Goal: Transaction & Acquisition: Purchase product/service

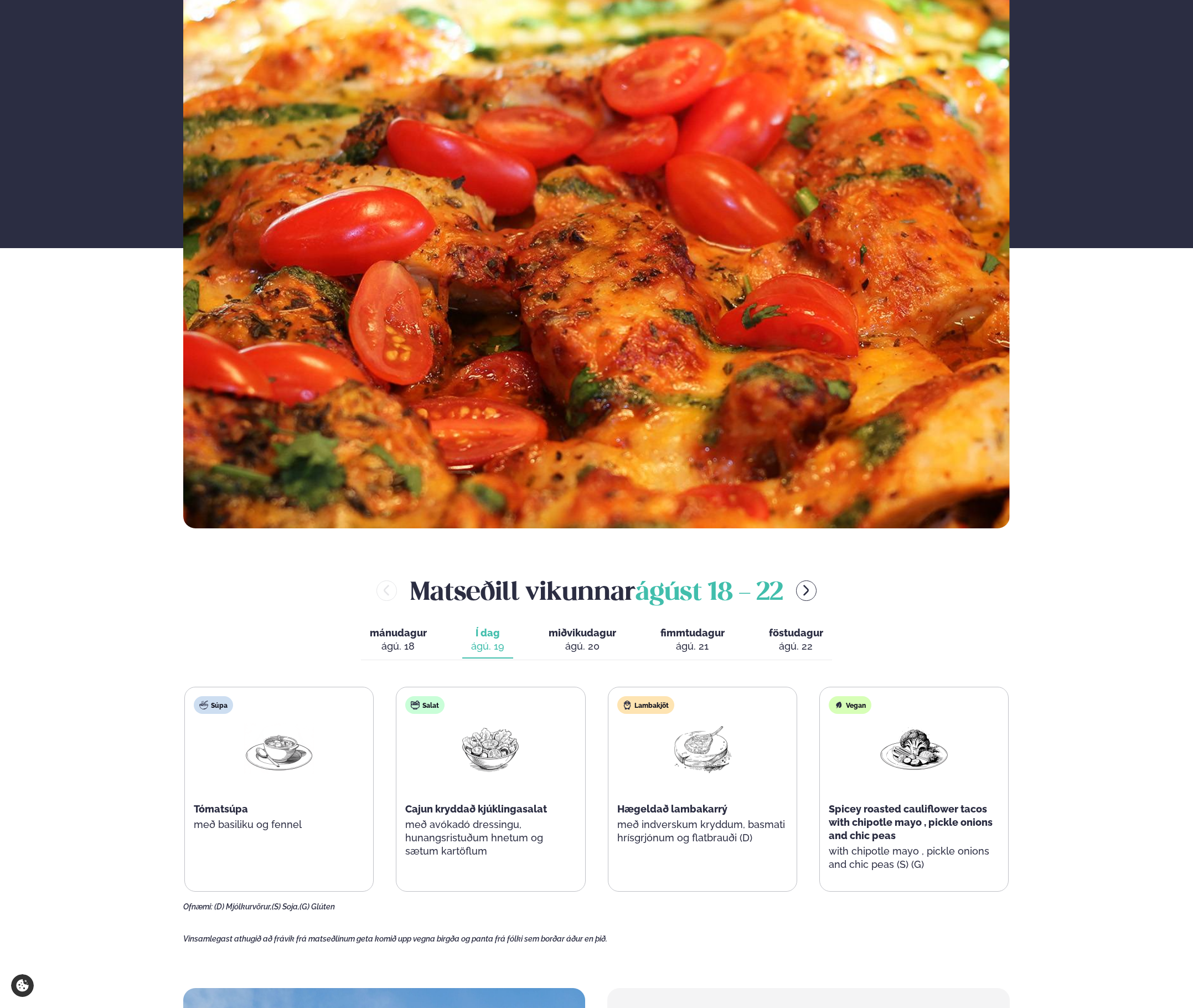
scroll to position [263, 0]
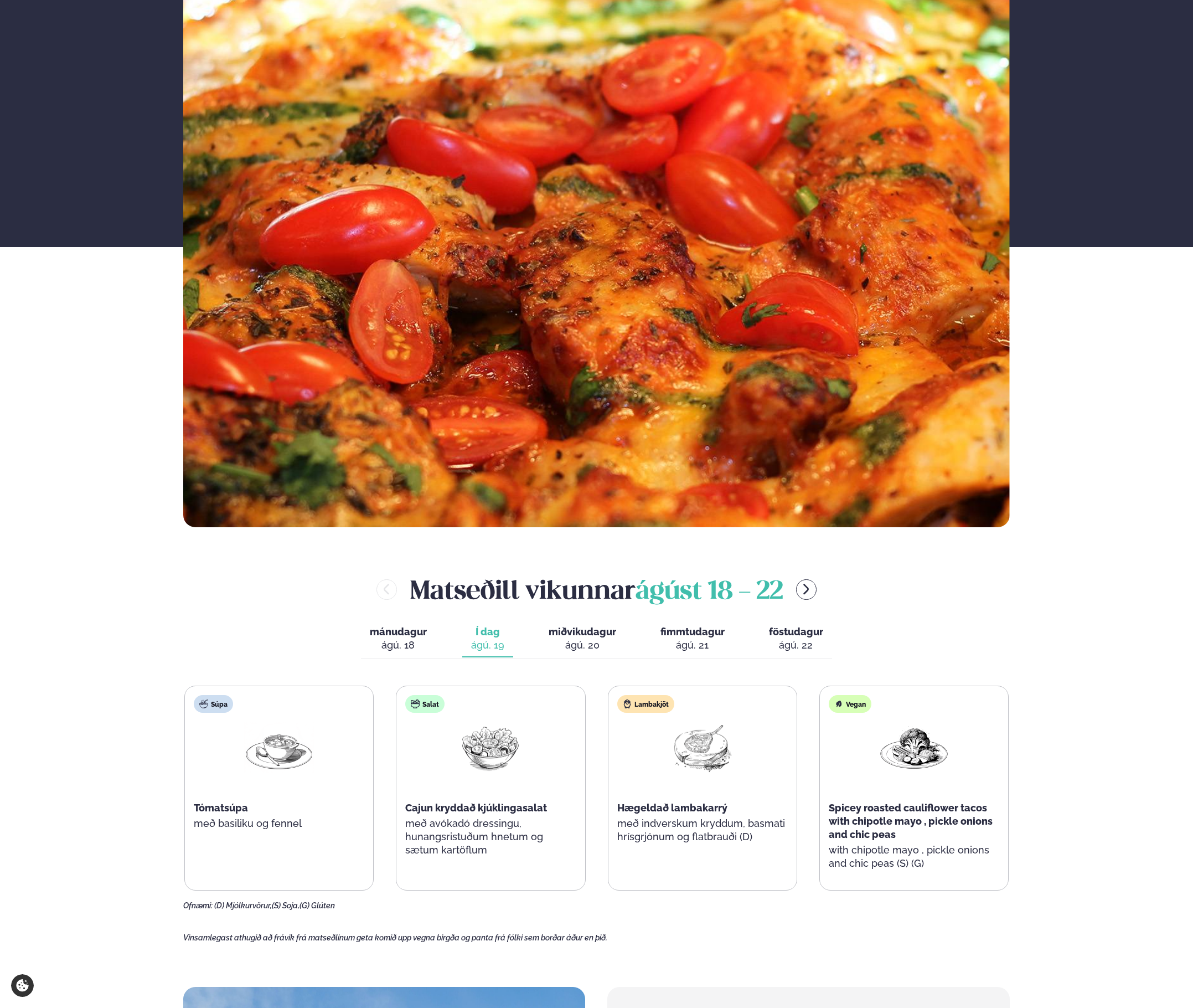
click at [570, 644] on div "ágú. 20" at bounding box center [582, 645] width 68 height 14
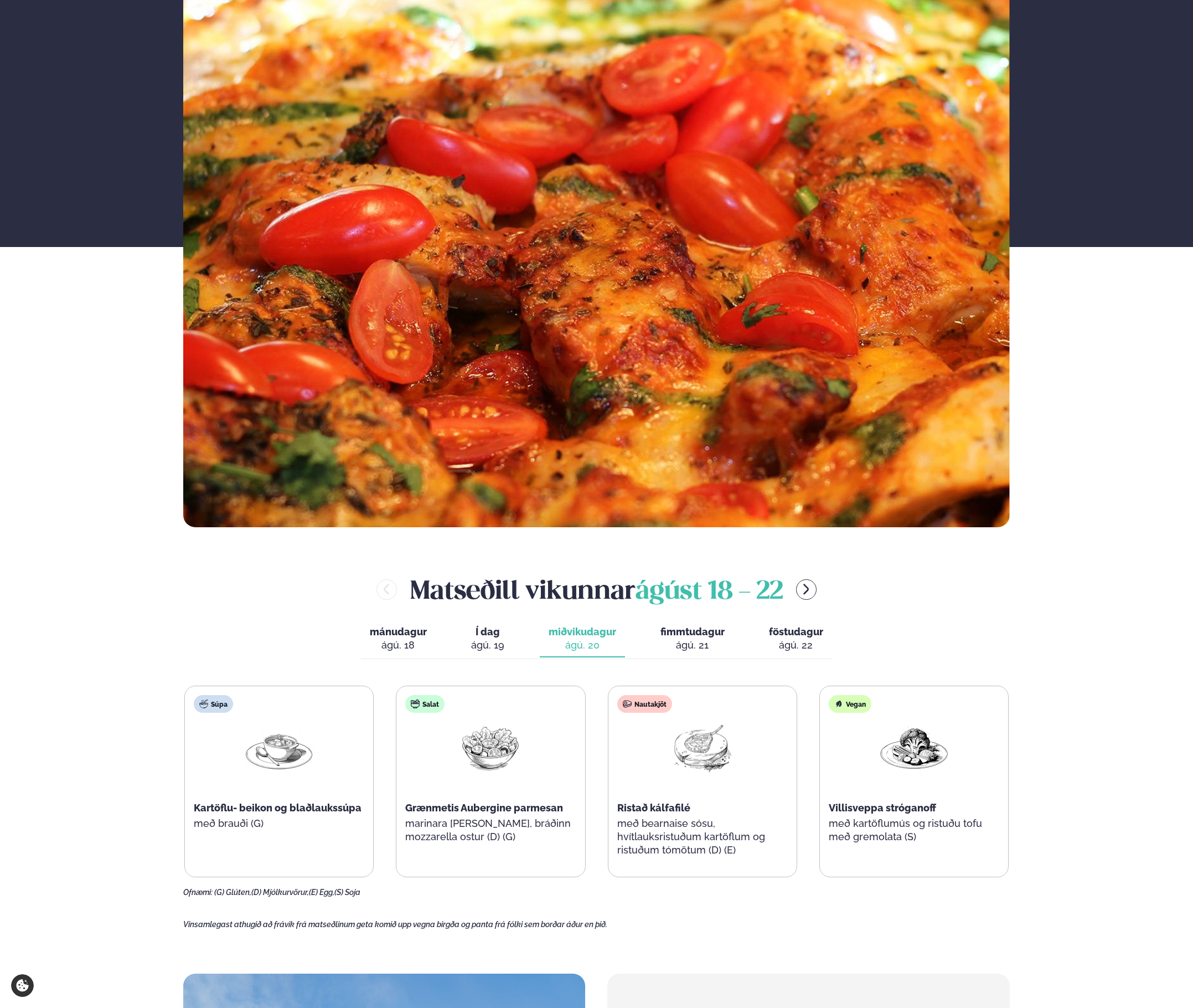
click at [570, 644] on div "ágú. 20" at bounding box center [582, 645] width 68 height 14
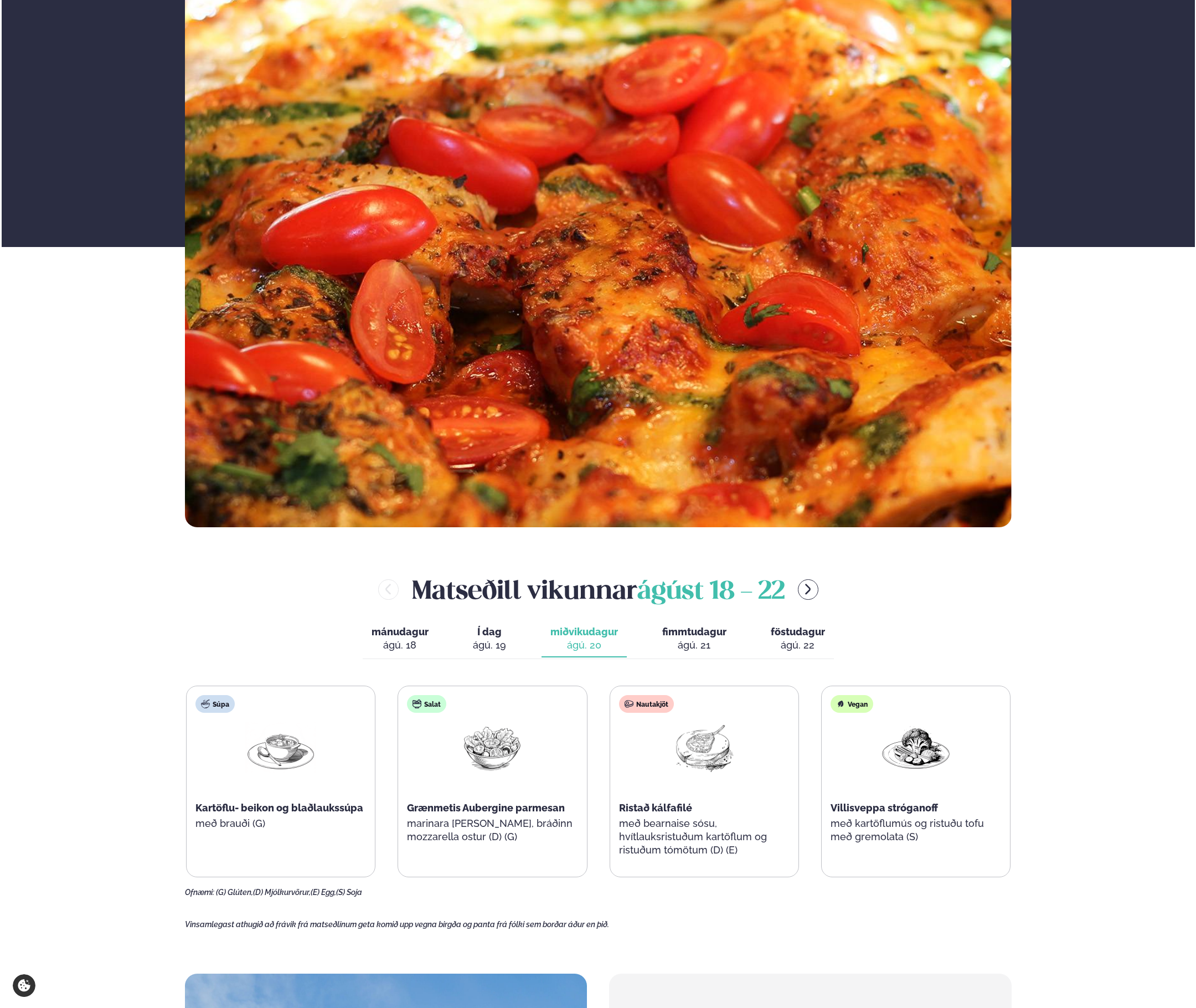
scroll to position [0, 0]
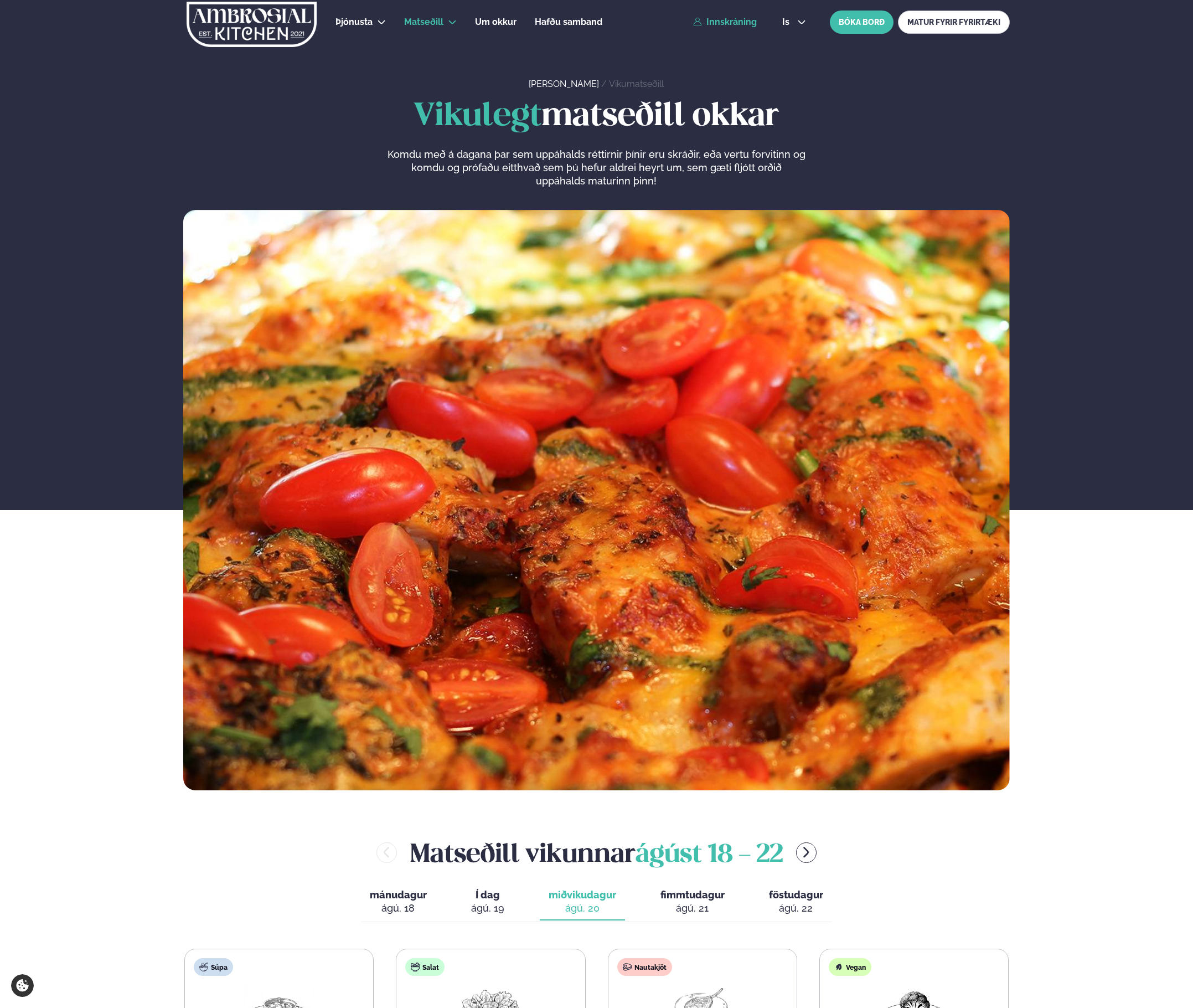
click at [737, 23] on link "Innskráning" at bounding box center [725, 22] width 63 height 10
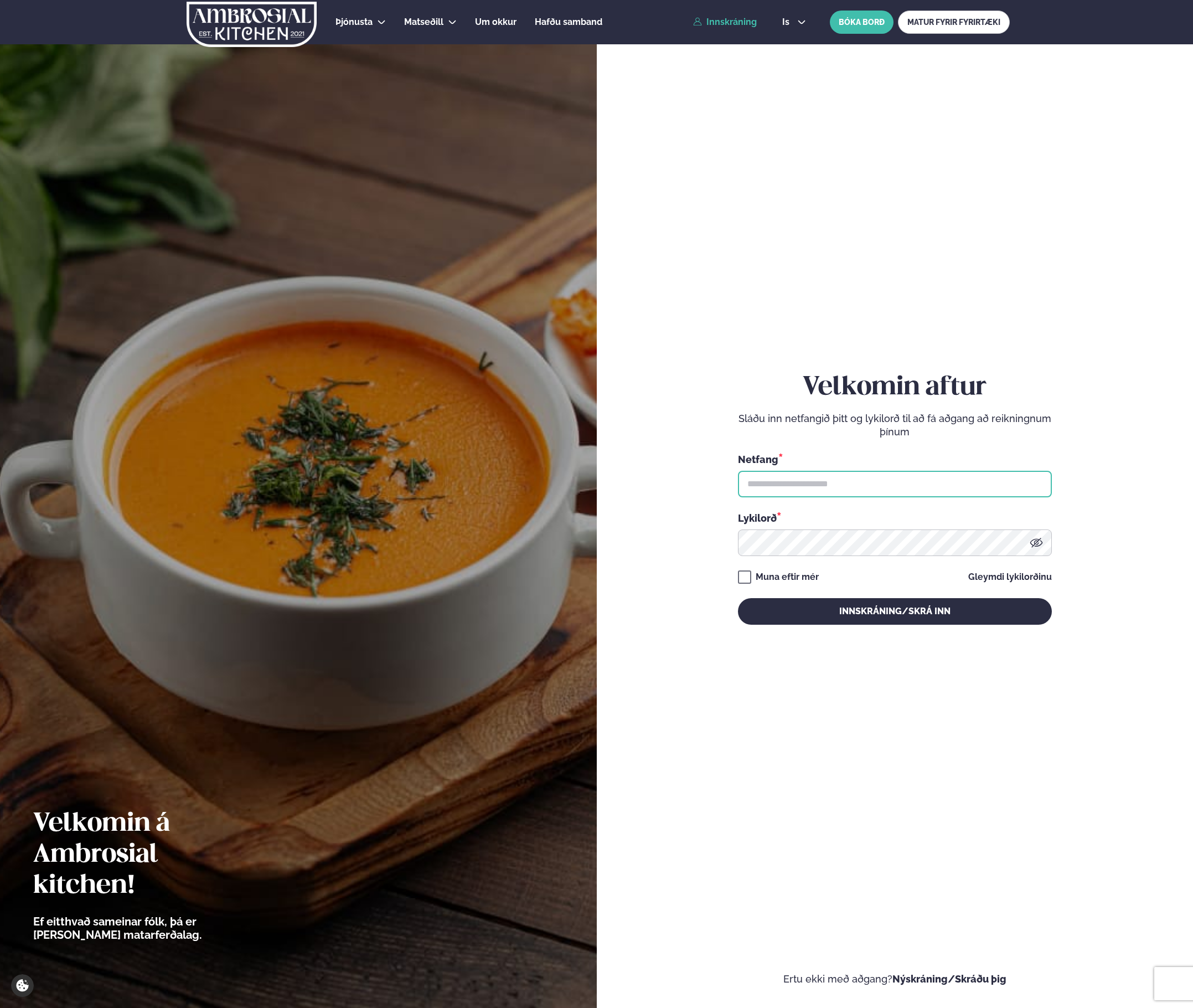
click at [866, 485] on input "text" at bounding box center [895, 483] width 314 height 26
type input "**********"
click at [738, 598] on button "Innskráning/Skrá inn" at bounding box center [895, 611] width 314 height 26
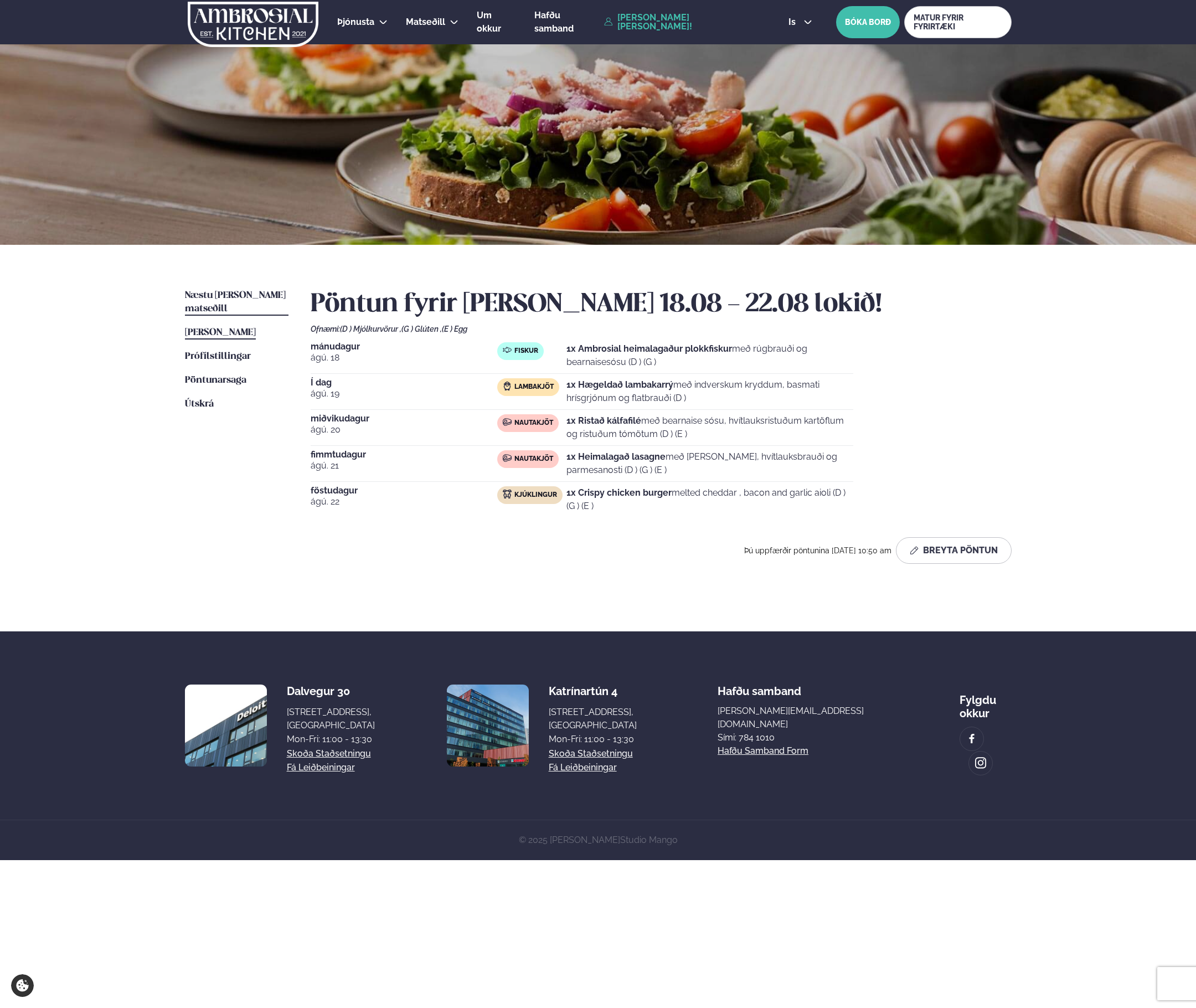
click at [228, 293] on span "Næstu [PERSON_NAME] matseðill" at bounding box center [236, 302] width 101 height 23
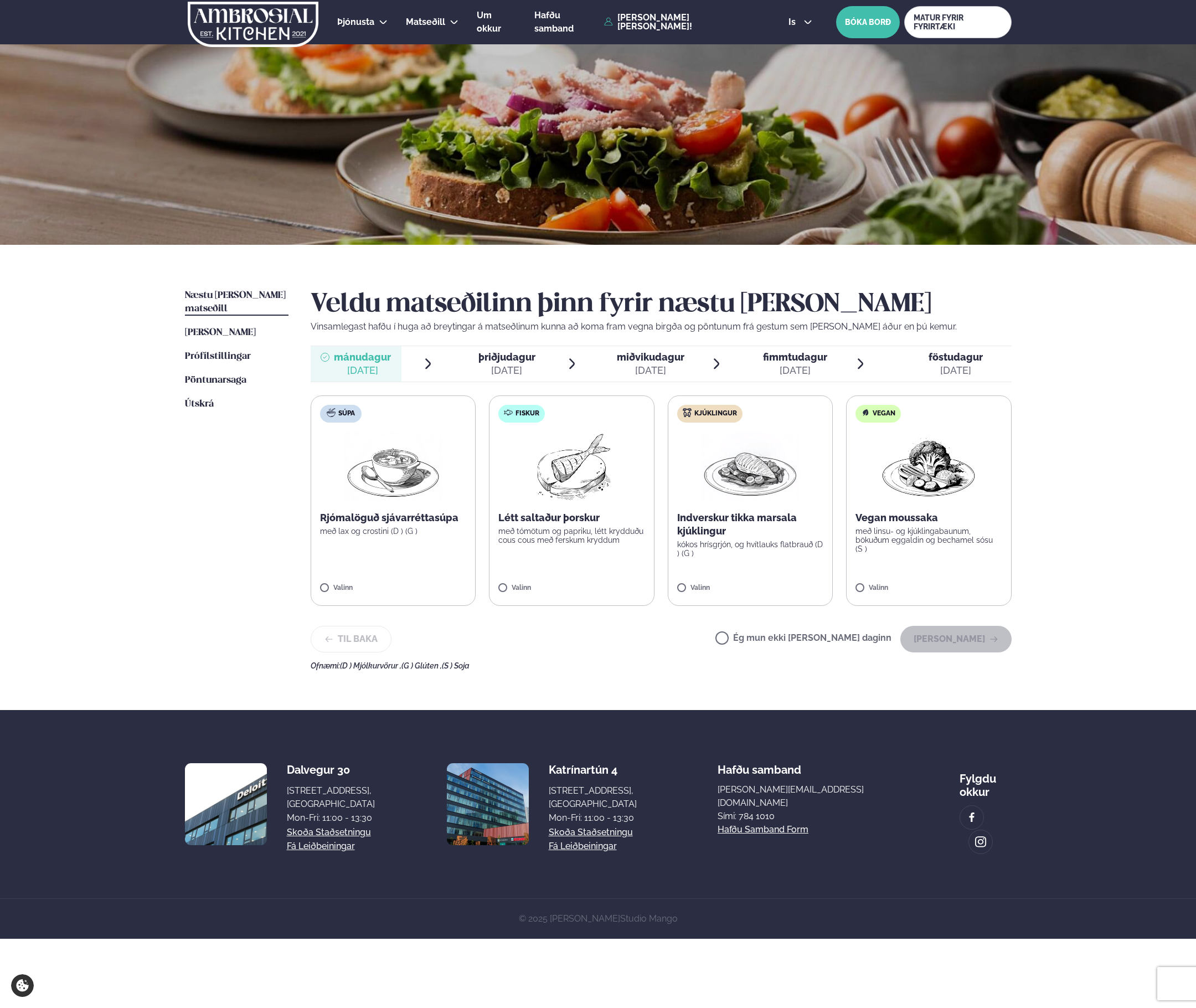
click at [532, 602] on label "Fiskur Létt saltaður þorskur með tómötum og papriku, létt krydduðu cous cous me…" at bounding box center [572, 500] width 166 height 211
click at [946, 638] on button "[PERSON_NAME]" at bounding box center [956, 639] width 111 height 26
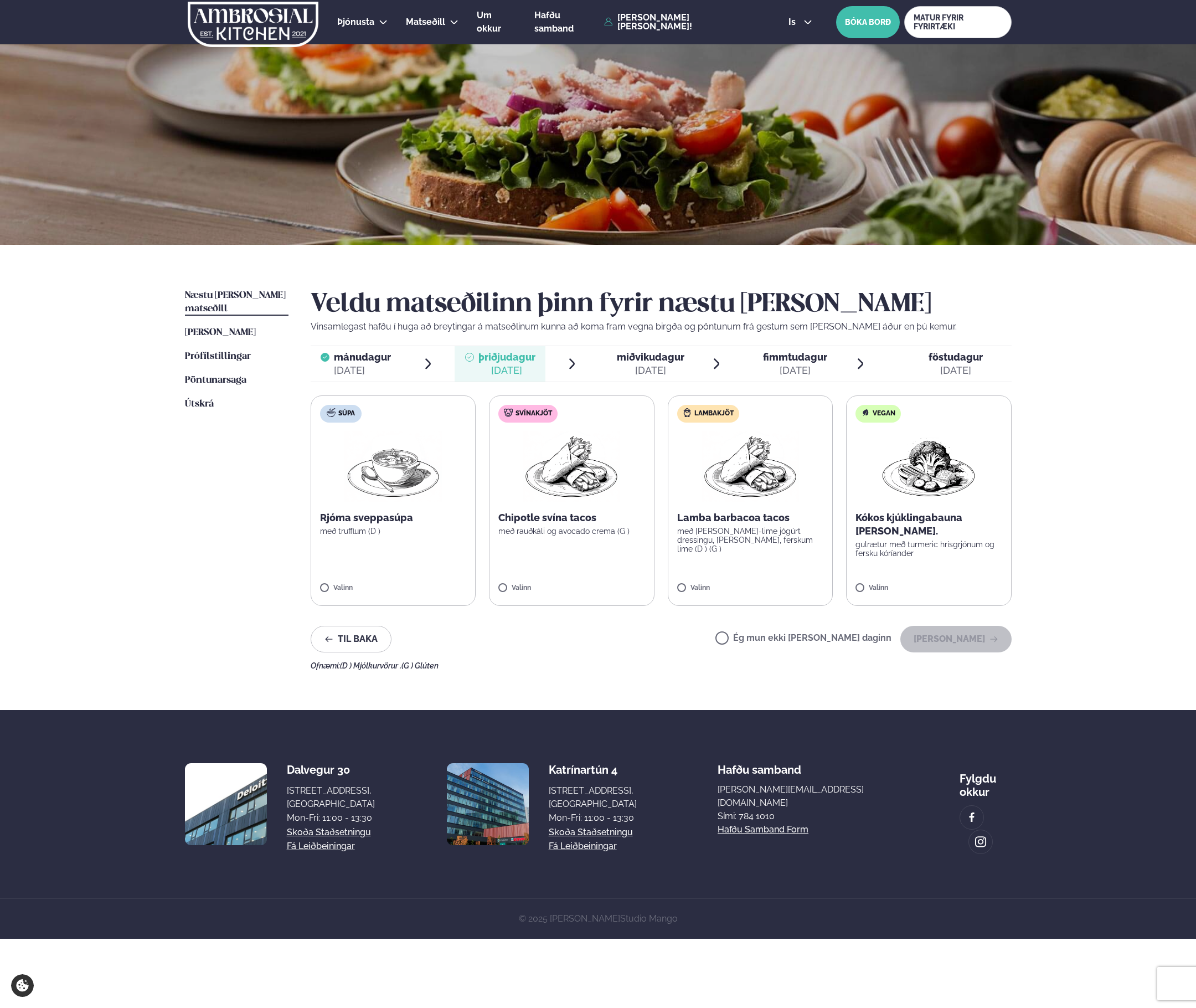
click at [774, 572] on label "Lambakjöt Lamba barbacoa tacos með [PERSON_NAME]-lime jógúrt dressingu, [PERSON…" at bounding box center [750, 500] width 166 height 211
click at [985, 645] on button "[PERSON_NAME]" at bounding box center [956, 639] width 111 height 26
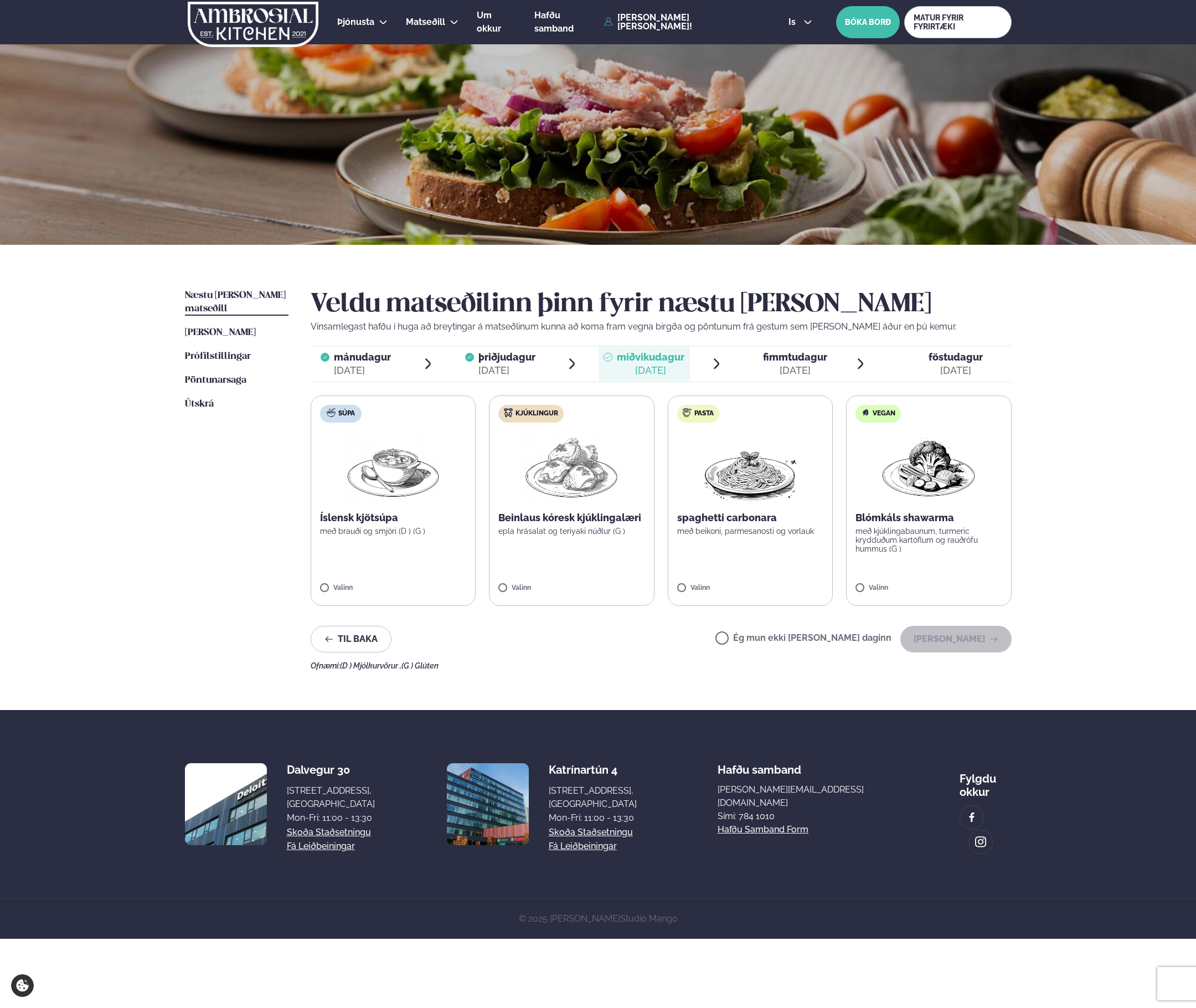
click at [542, 468] on img at bounding box center [571, 467] width 98 height 71
click at [943, 641] on button "[PERSON_NAME]" at bounding box center [956, 639] width 111 height 26
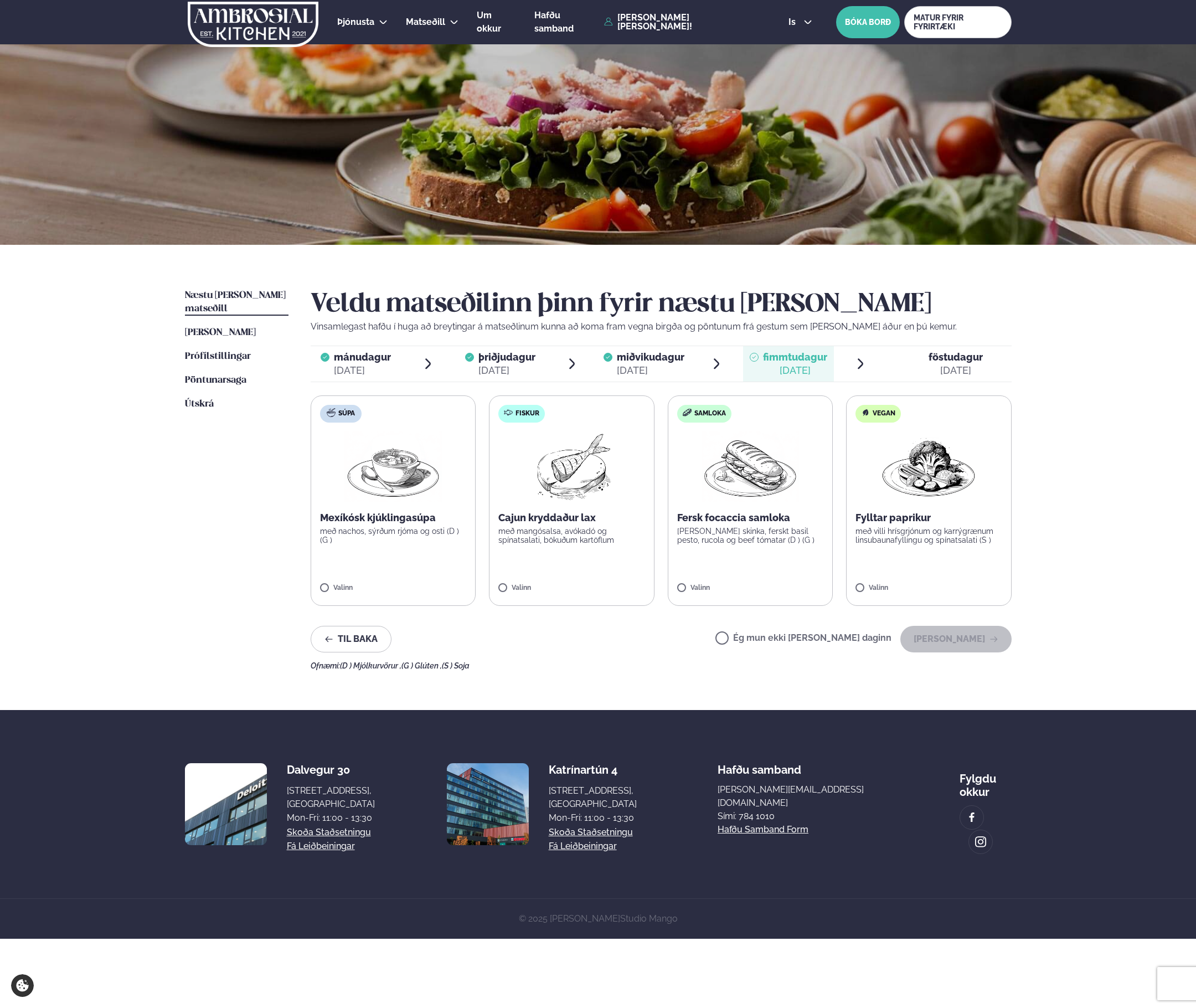
click at [543, 451] on img at bounding box center [572, 467] width 98 height 71
drag, startPoint x: 979, startPoint y: 638, endPoint x: 655, endPoint y: 719, distance: 334.0
click at [657, 718] on div "Þjónusta Hádegismatur fyrir fyrirtæki Fyrirtækja veitingar Einkapartý Matseðill…" at bounding box center [598, 469] width 1196 height 939
click at [542, 584] on icon at bounding box center [539, 583] width 11 height 11
click at [447, 508] on label "Súpa Mexíkósk kjúklingasúpa með nachos, sýrðum rjóma og osti (D ) (G ) Valinn" at bounding box center [393, 500] width 166 height 211
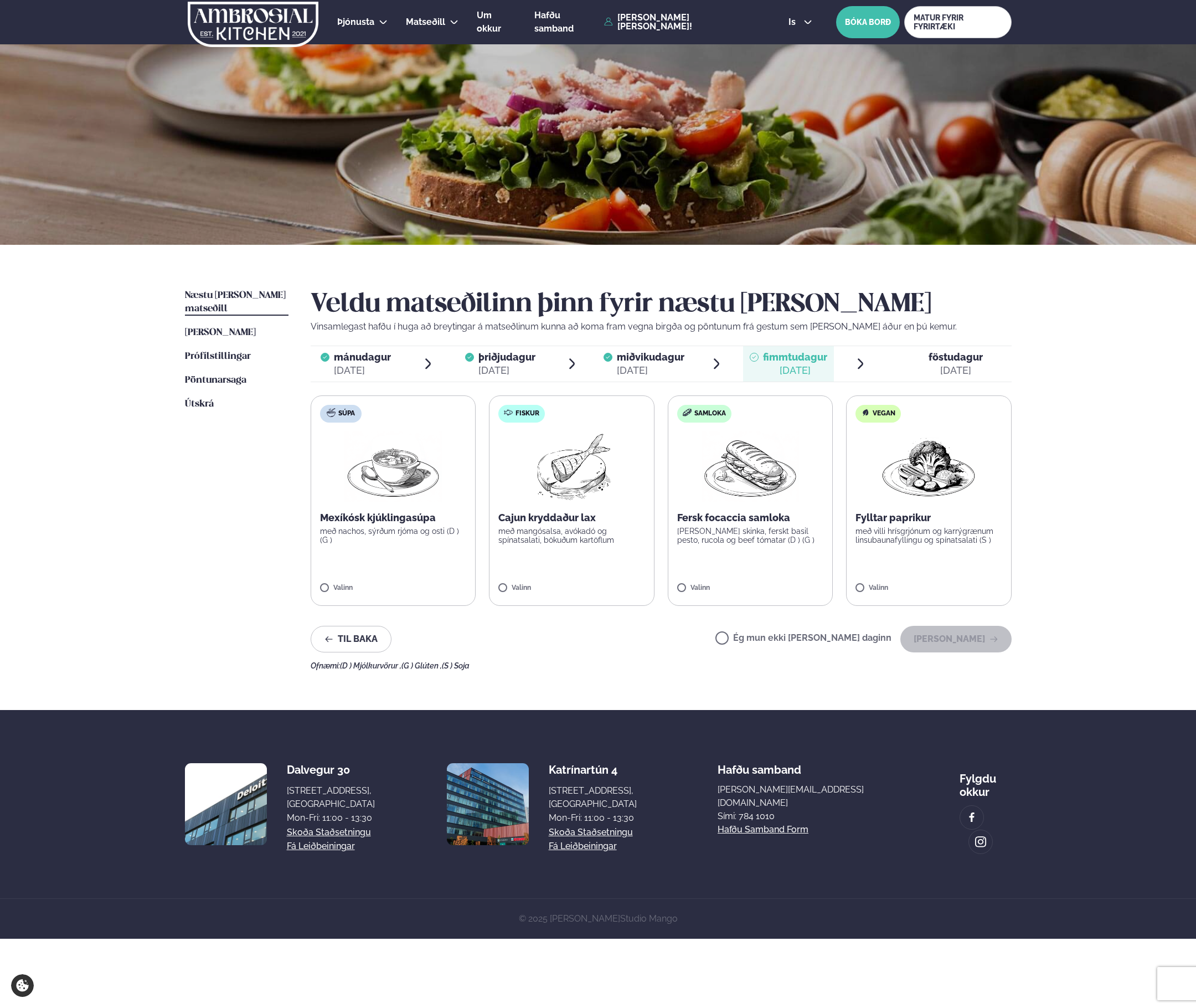
click at [373, 481] on img at bounding box center [393, 467] width 98 height 71
click at [974, 634] on button "[PERSON_NAME]" at bounding box center [956, 639] width 111 height 26
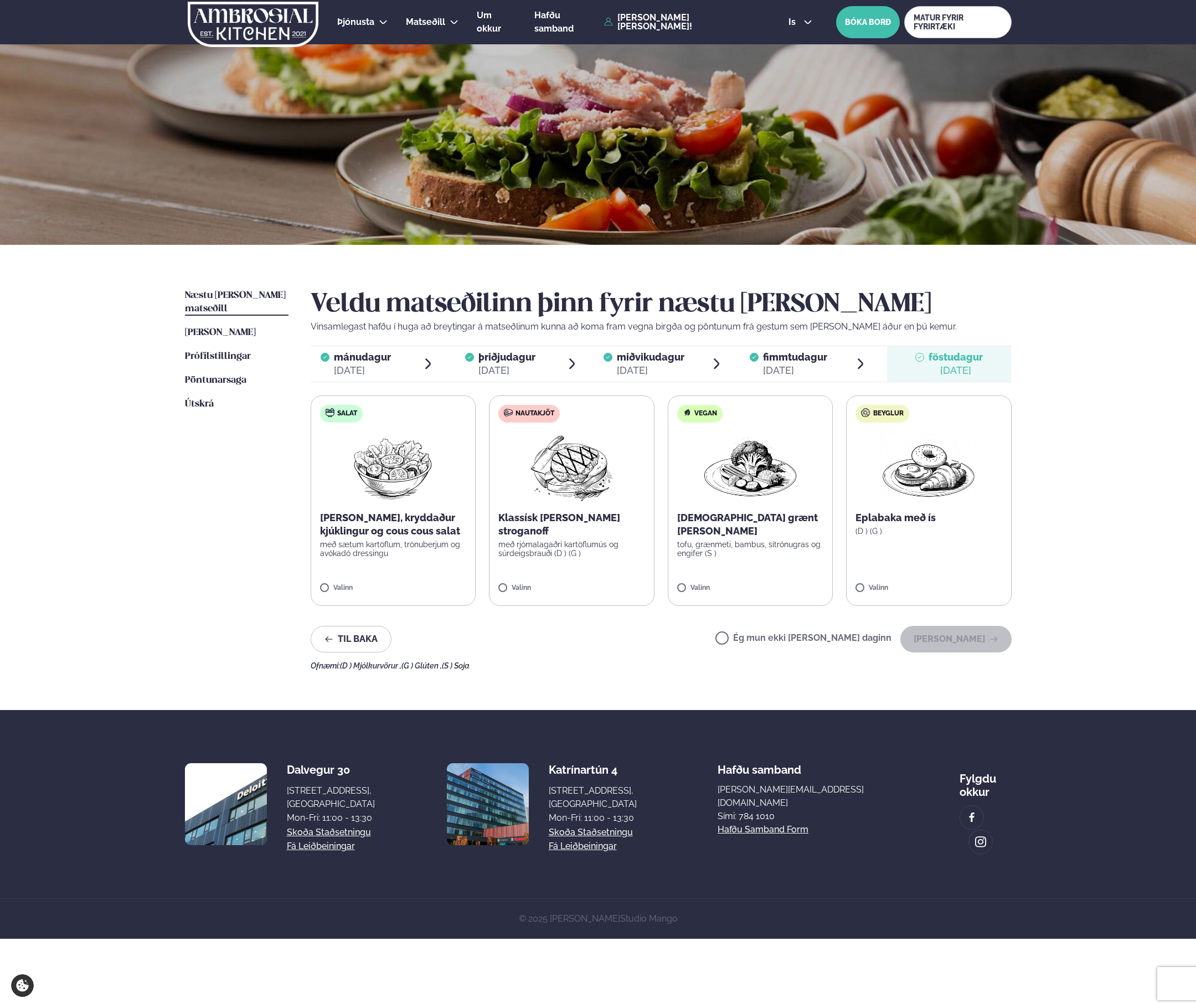
click at [561, 552] on label "Nautakjöt Klassísk [PERSON_NAME] stroganoff með rjómalagaðri kartöflumús og súr…" at bounding box center [572, 500] width 166 height 211
click at [947, 646] on button "[PERSON_NAME]" at bounding box center [956, 639] width 111 height 26
